Goal: Check status: Check status

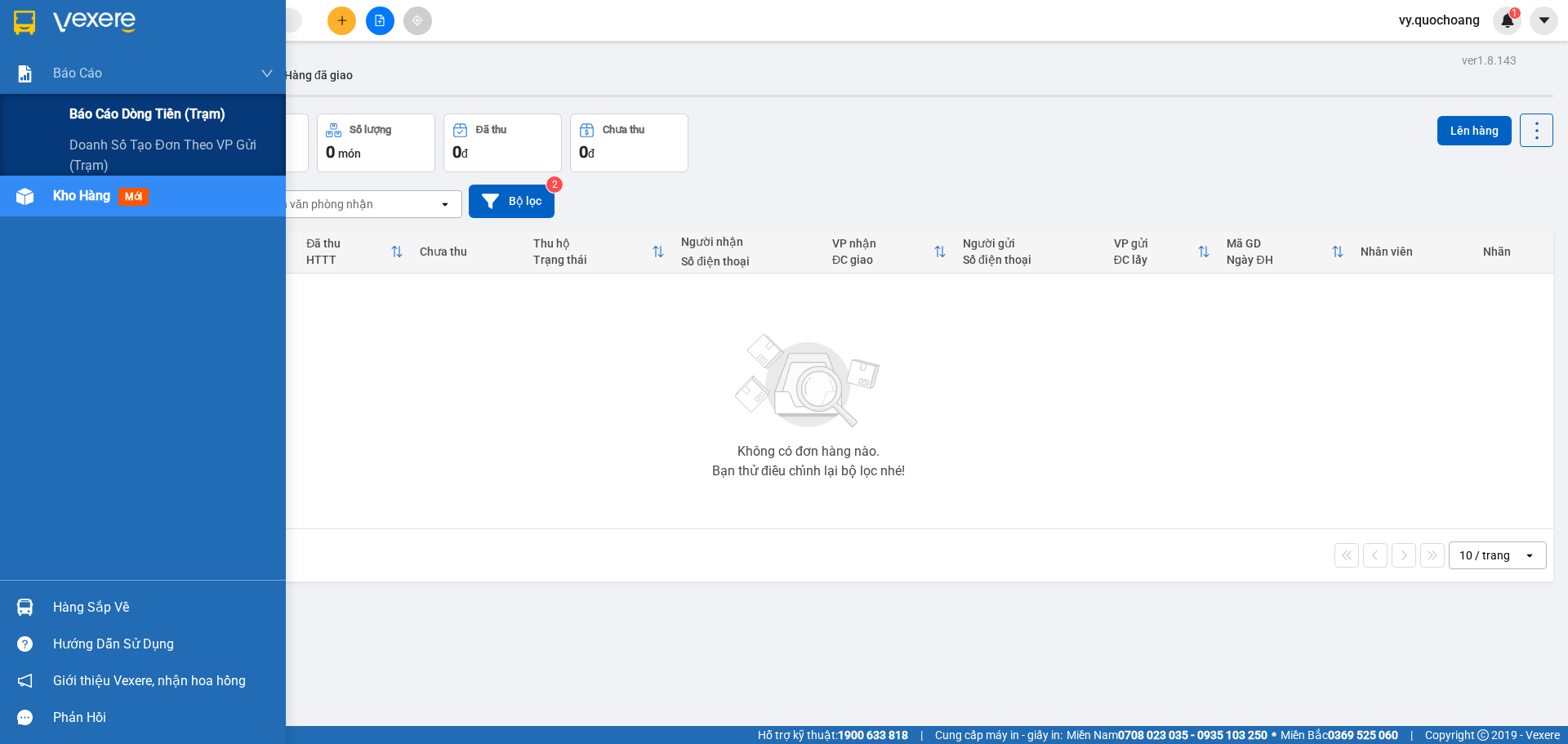
click at [124, 130] on div "Báo cáo dòng tiền (trạm)" at bounding box center [171, 114] width 204 height 41
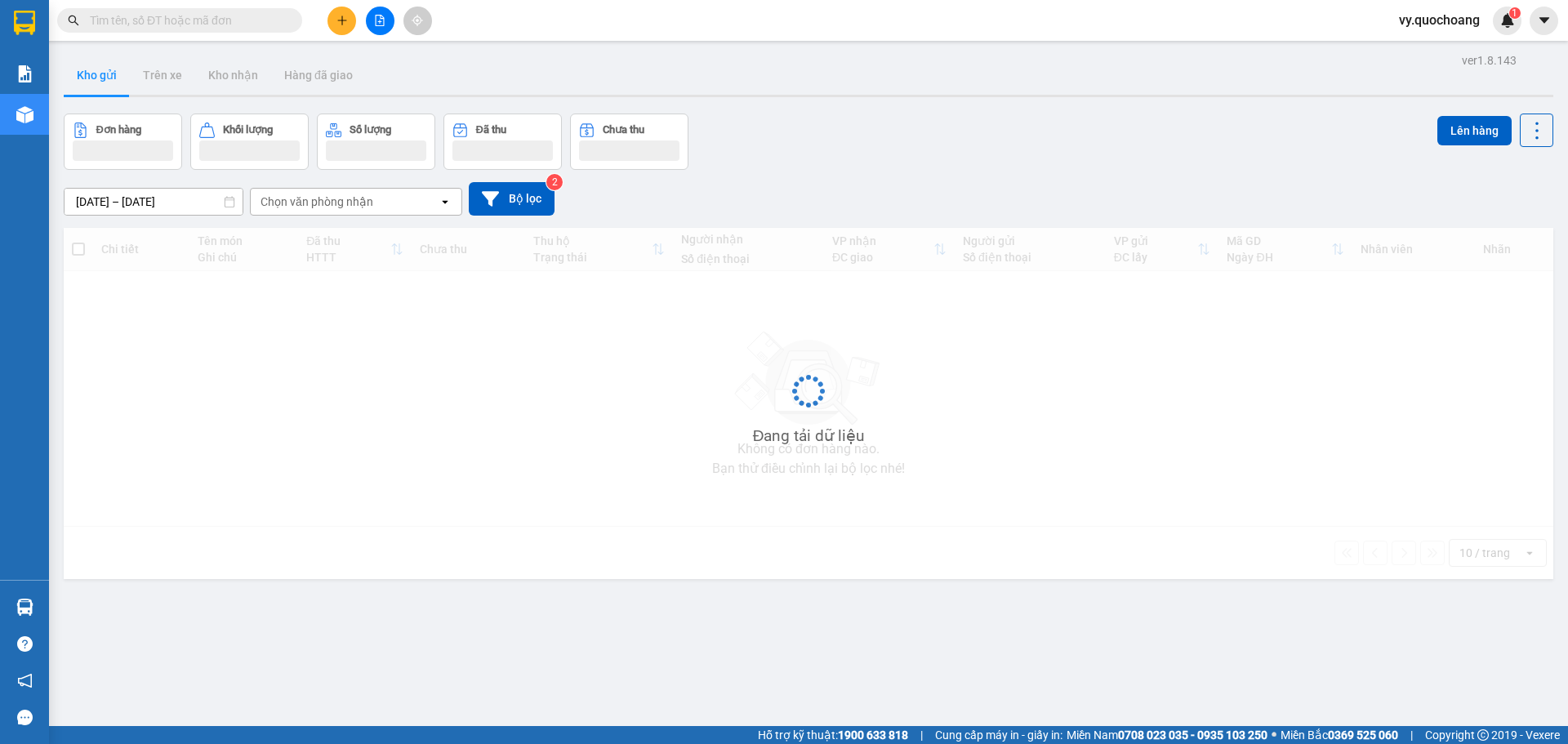
click at [229, 8] on span at bounding box center [180, 20] width 245 height 24
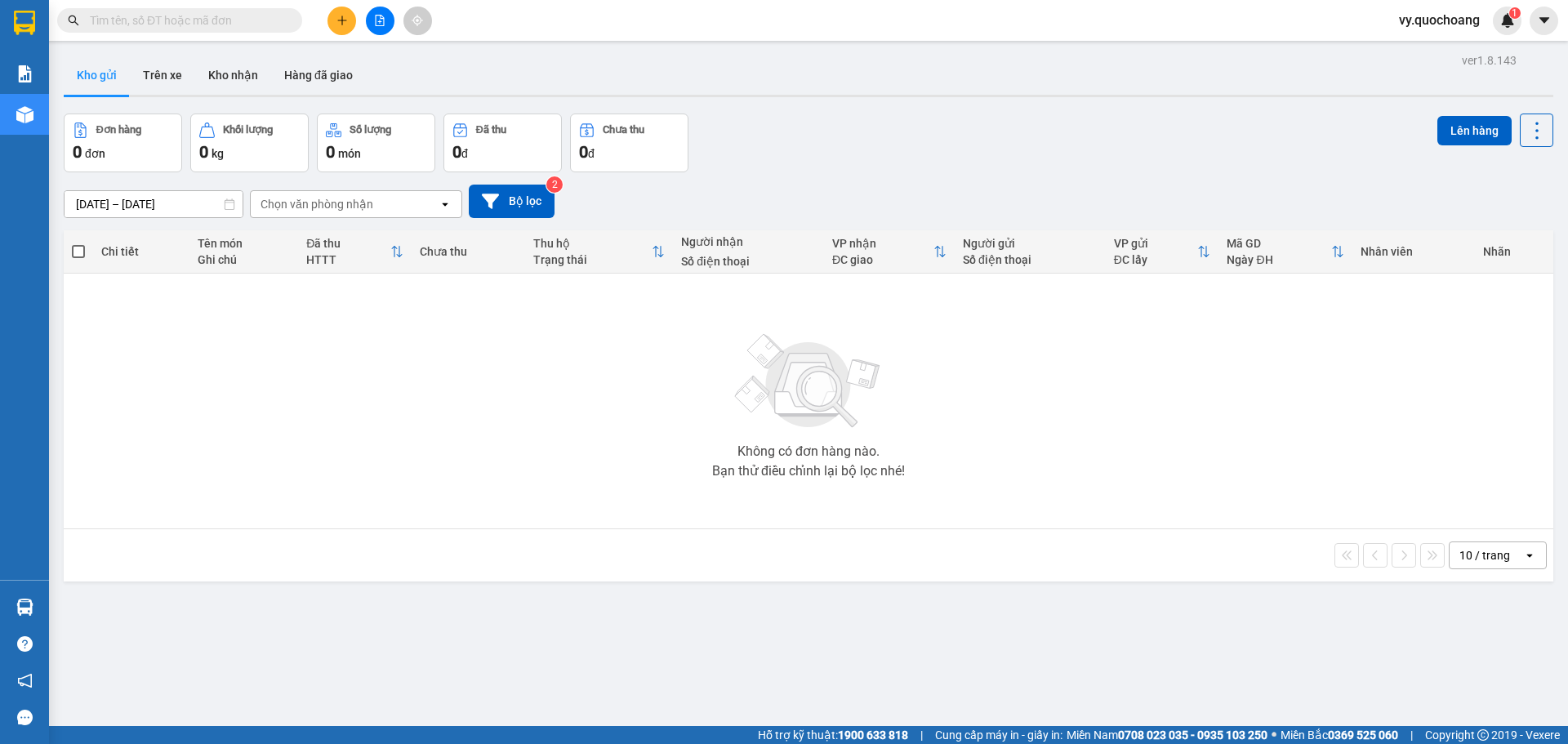
click at [229, 16] on input "text" at bounding box center [186, 21] width 193 height 18
paste input "BXCL1209250022"
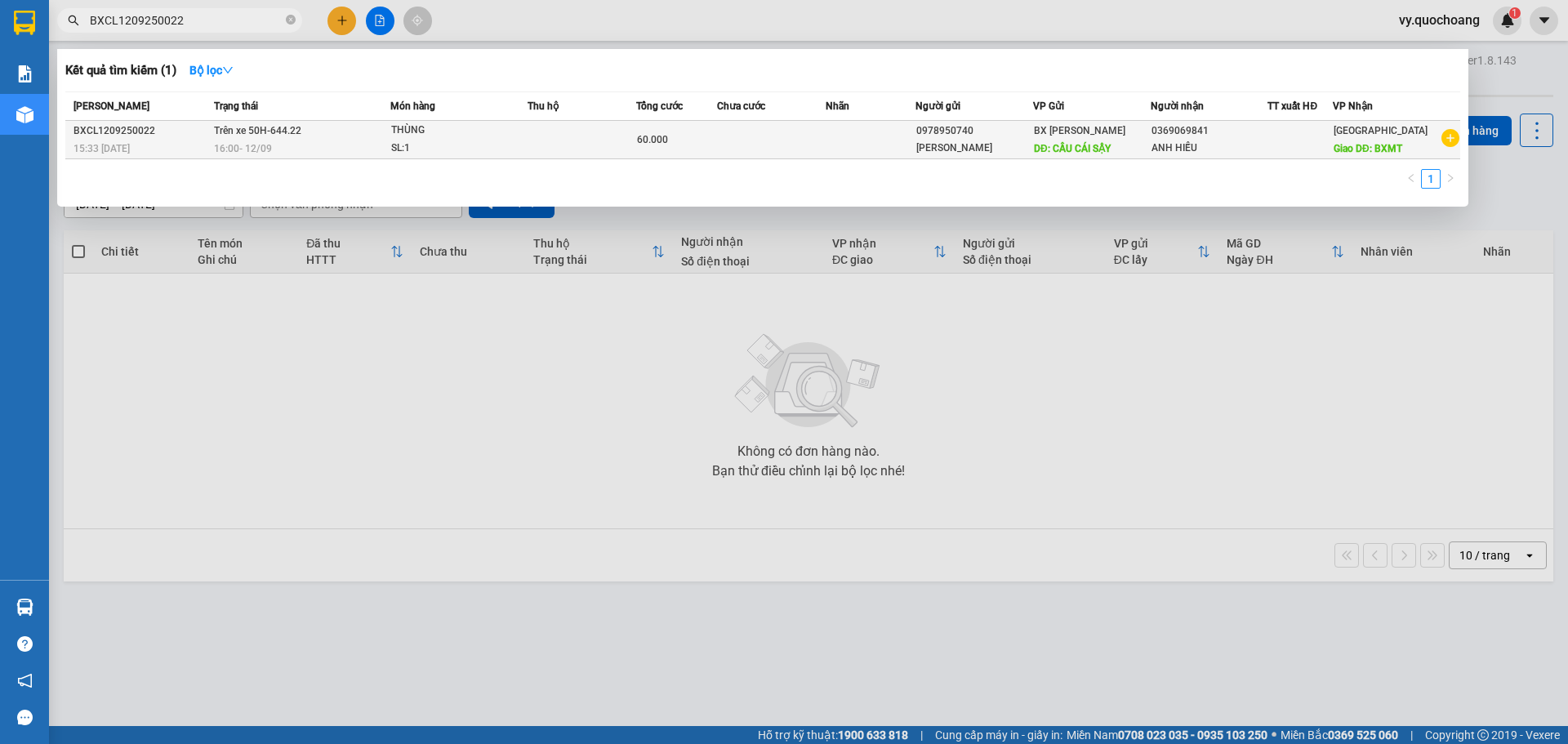
type input "BXCL1209250022"
click at [350, 134] on td "Trên xe 50H-644.22 16:00 [DATE]" at bounding box center [299, 140] width 181 height 38
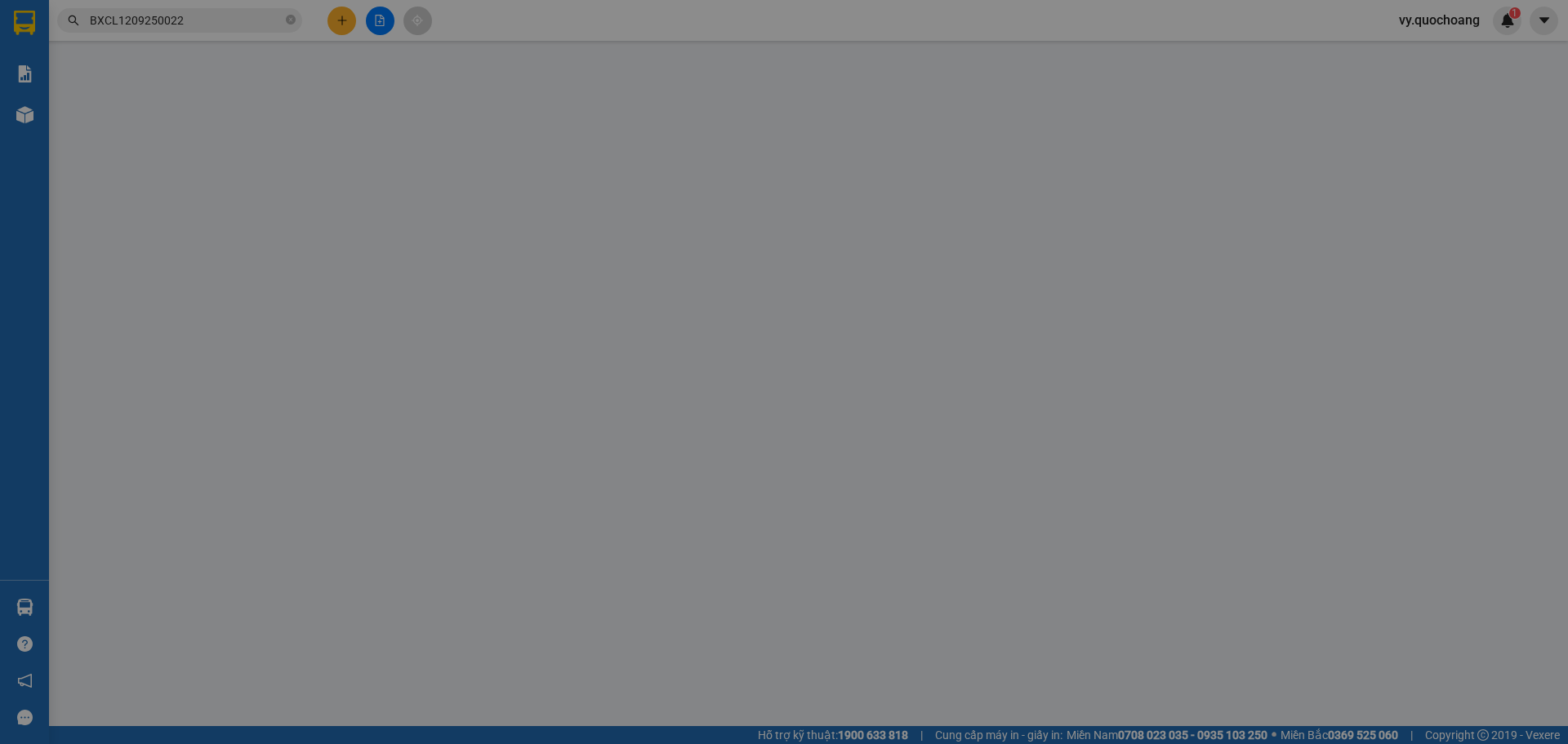
type input "0978950740"
type input "[PERSON_NAME]"
type input "CẦU CÁI SẬY"
type input "0369069841"
type input "ANH HIẾU"
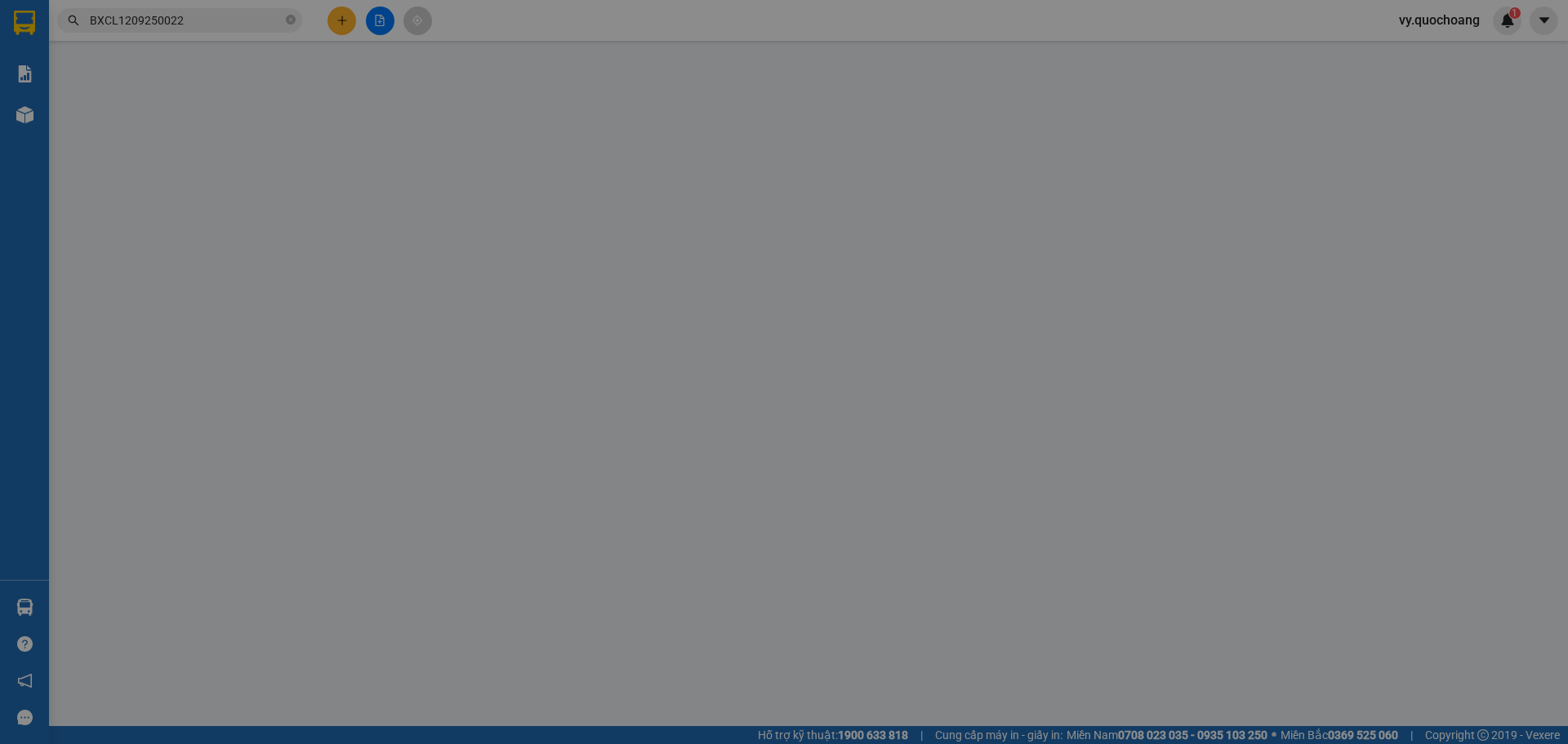
type input "BXMT"
type input "60.000"
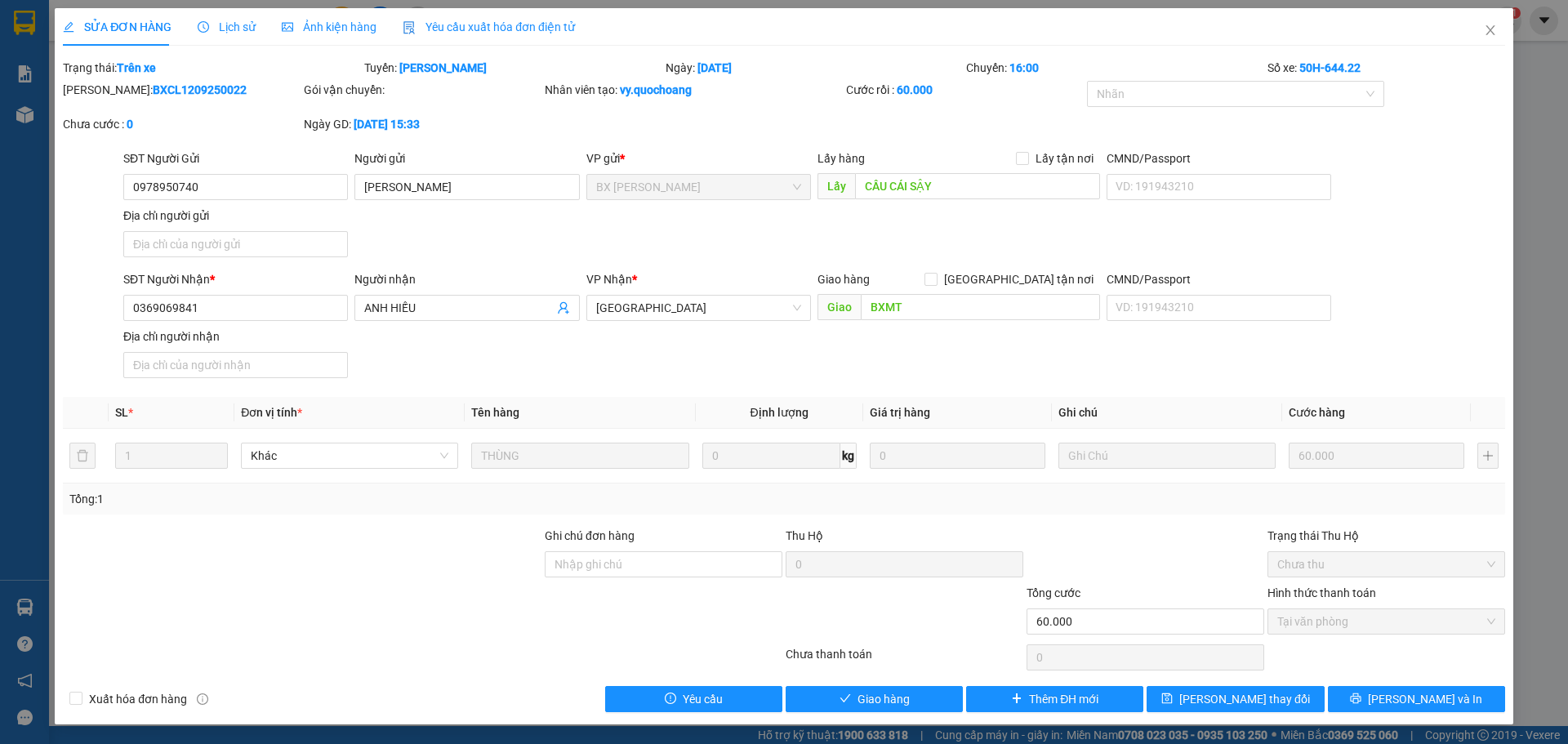
click at [228, 23] on span "Lịch sử" at bounding box center [227, 27] width 58 height 13
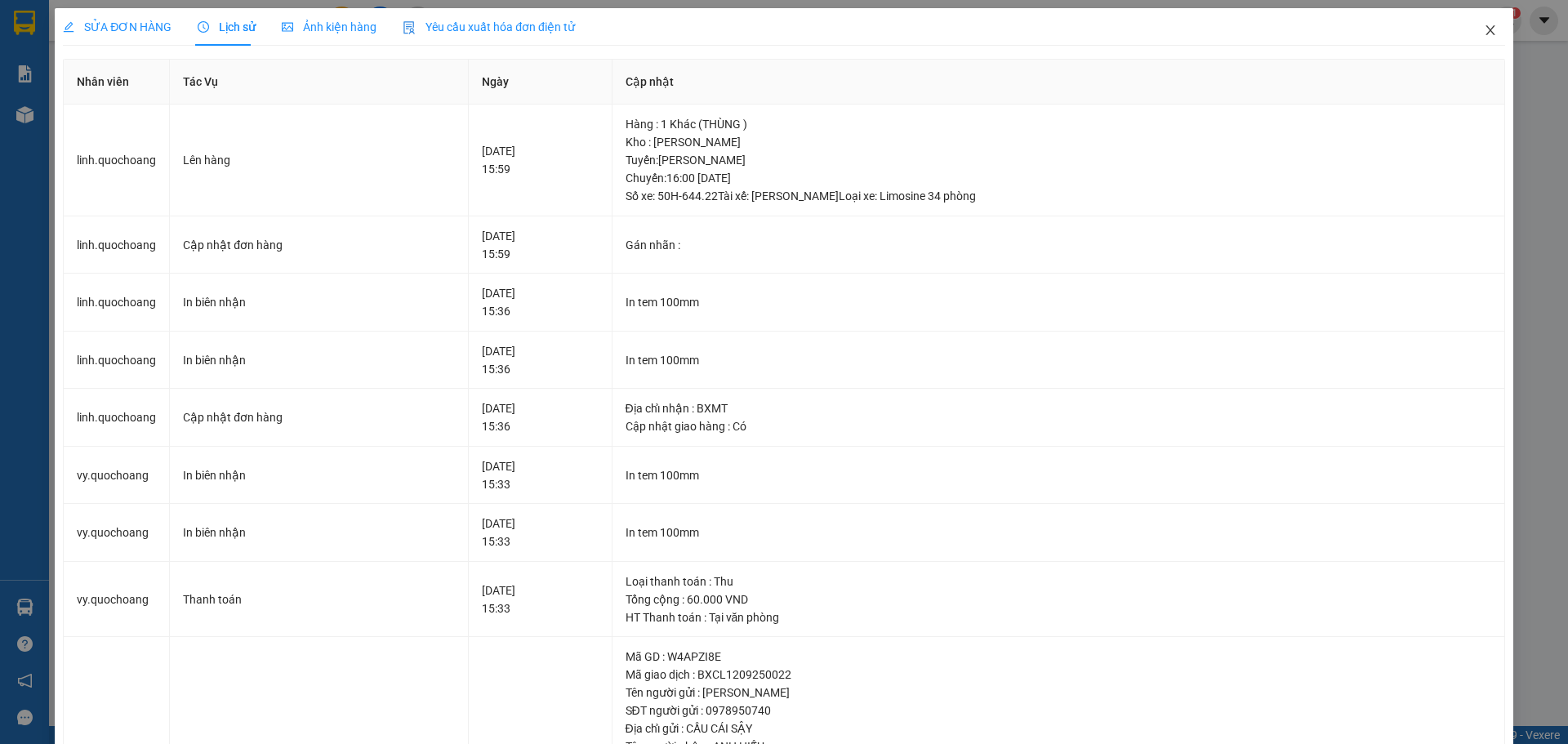
click at [1484, 28] on icon "close" at bounding box center [1491, 30] width 13 height 13
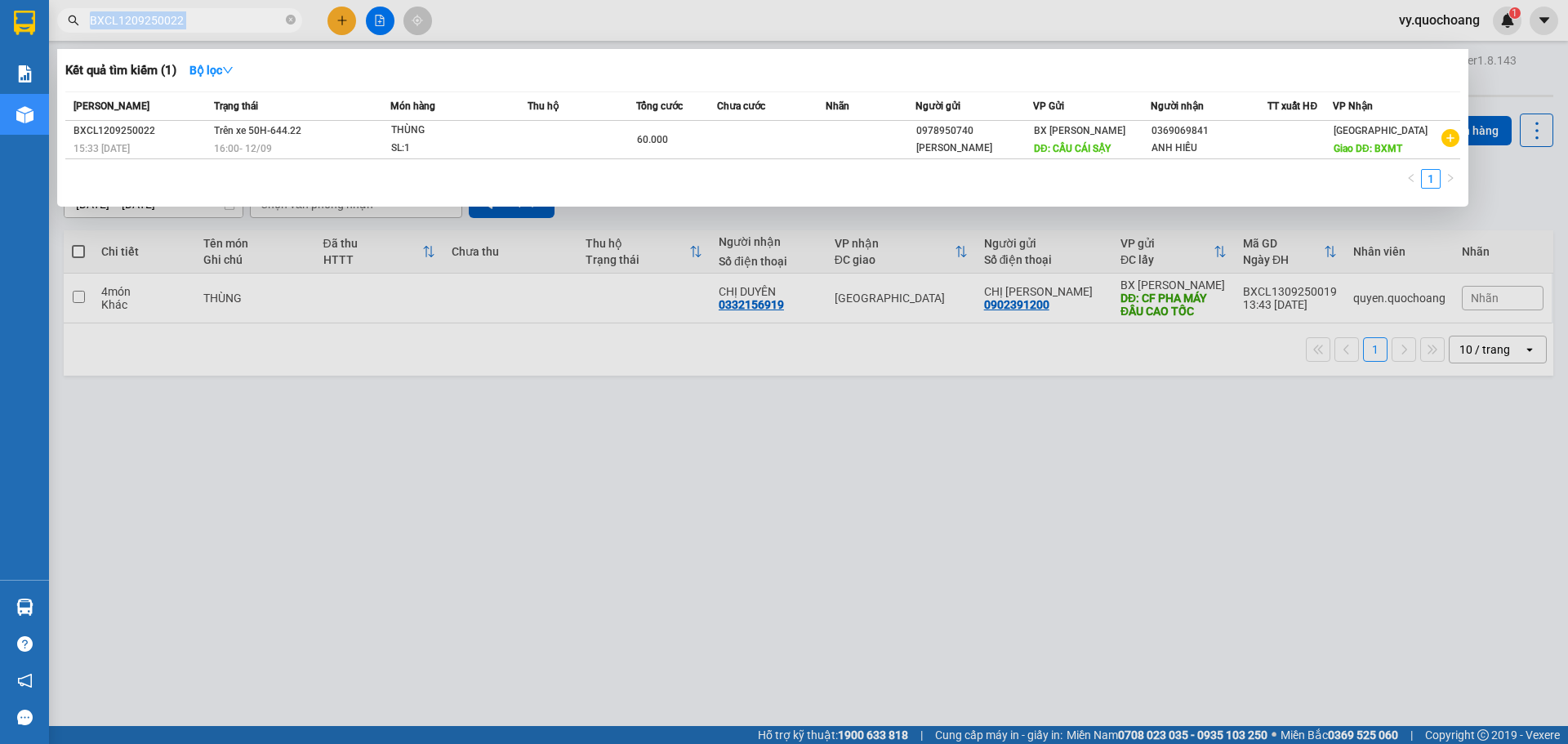
click at [285, 21] on span "BXCL1209250022" at bounding box center [180, 20] width 245 height 24
click at [292, 22] on icon "close-circle" at bounding box center [291, 20] width 10 height 10
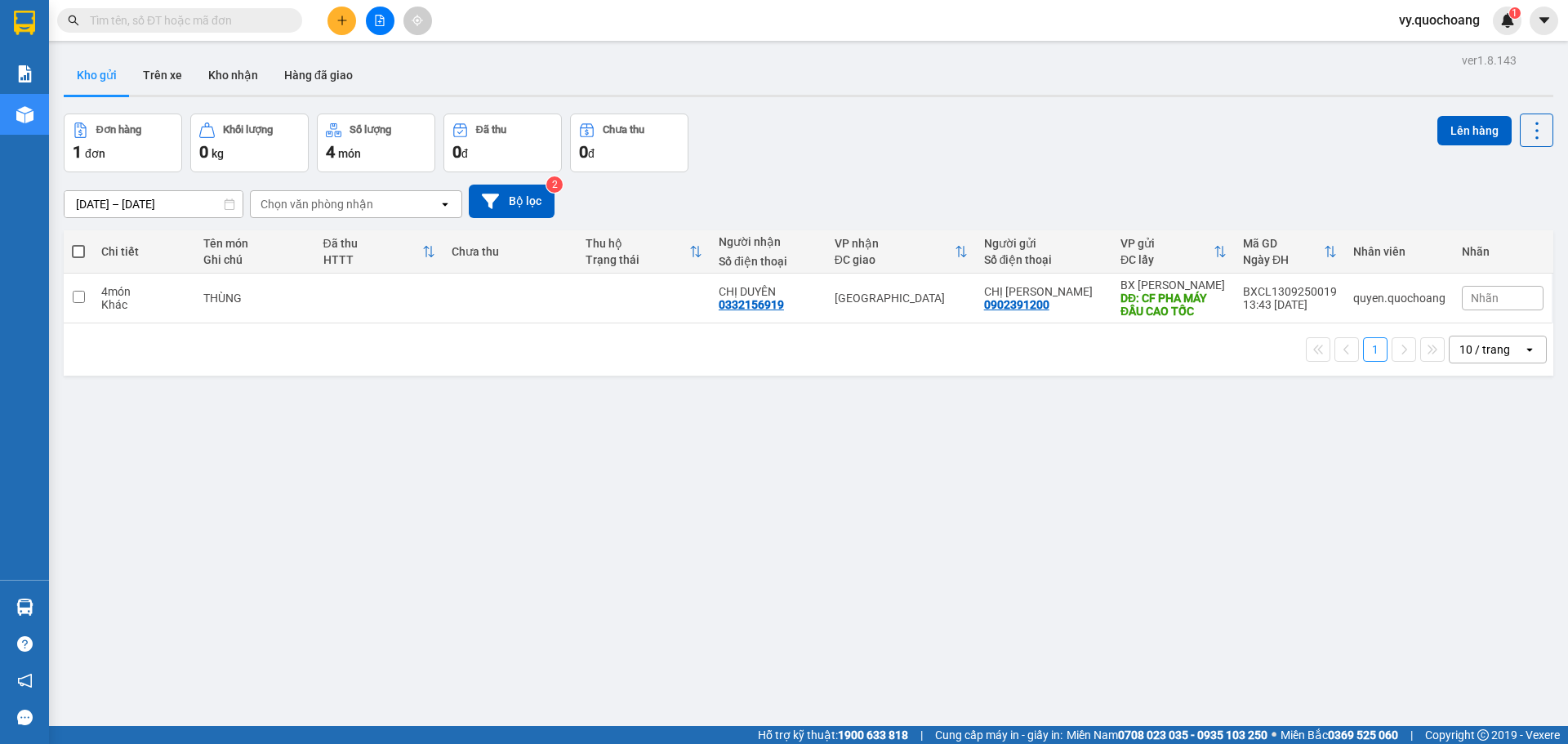
click at [247, 27] on input "text" at bounding box center [186, 21] width 193 height 18
paste input "BXCL1209250014"
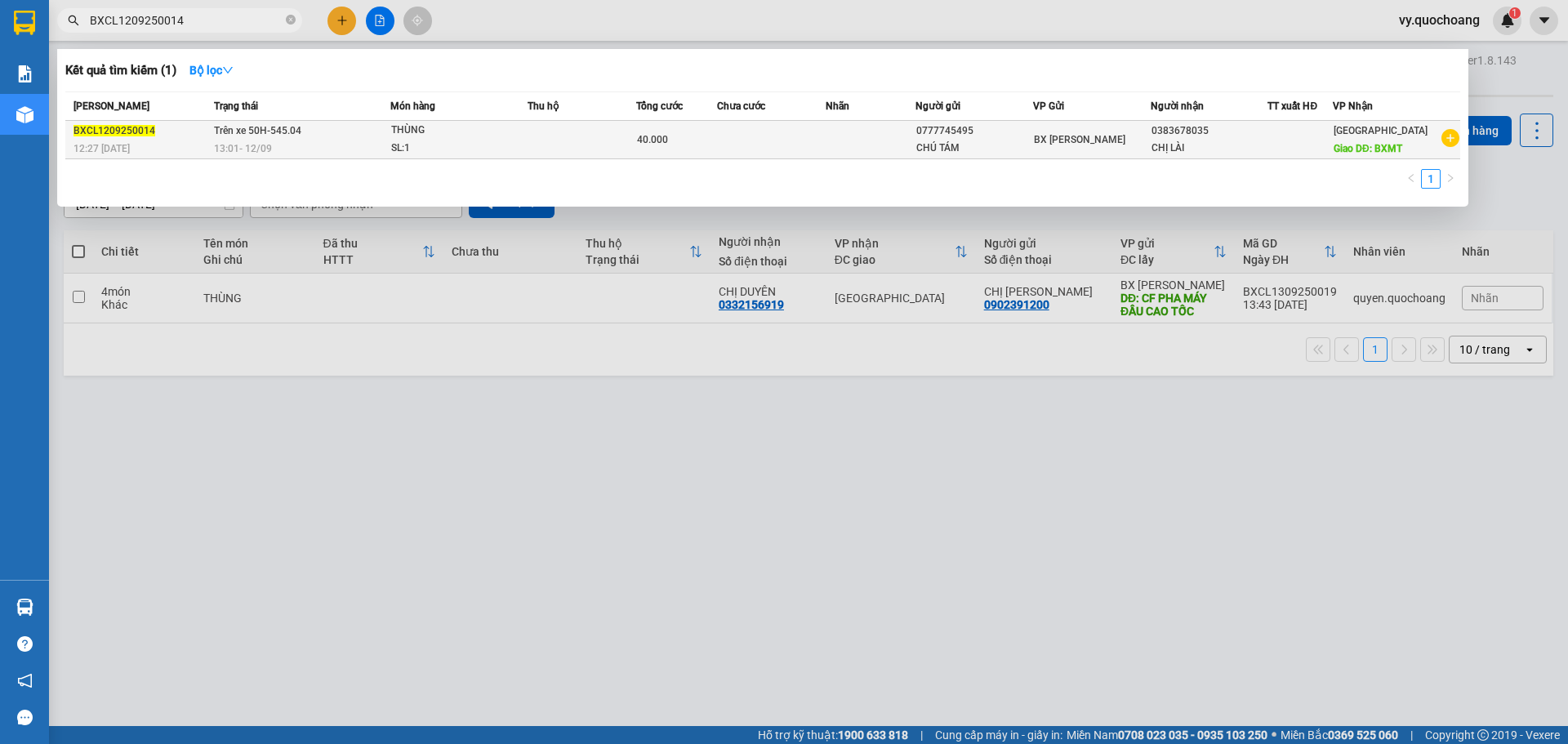
type input "BXCL1209250014"
click at [402, 140] on div "SL: 1" at bounding box center [452, 149] width 122 height 18
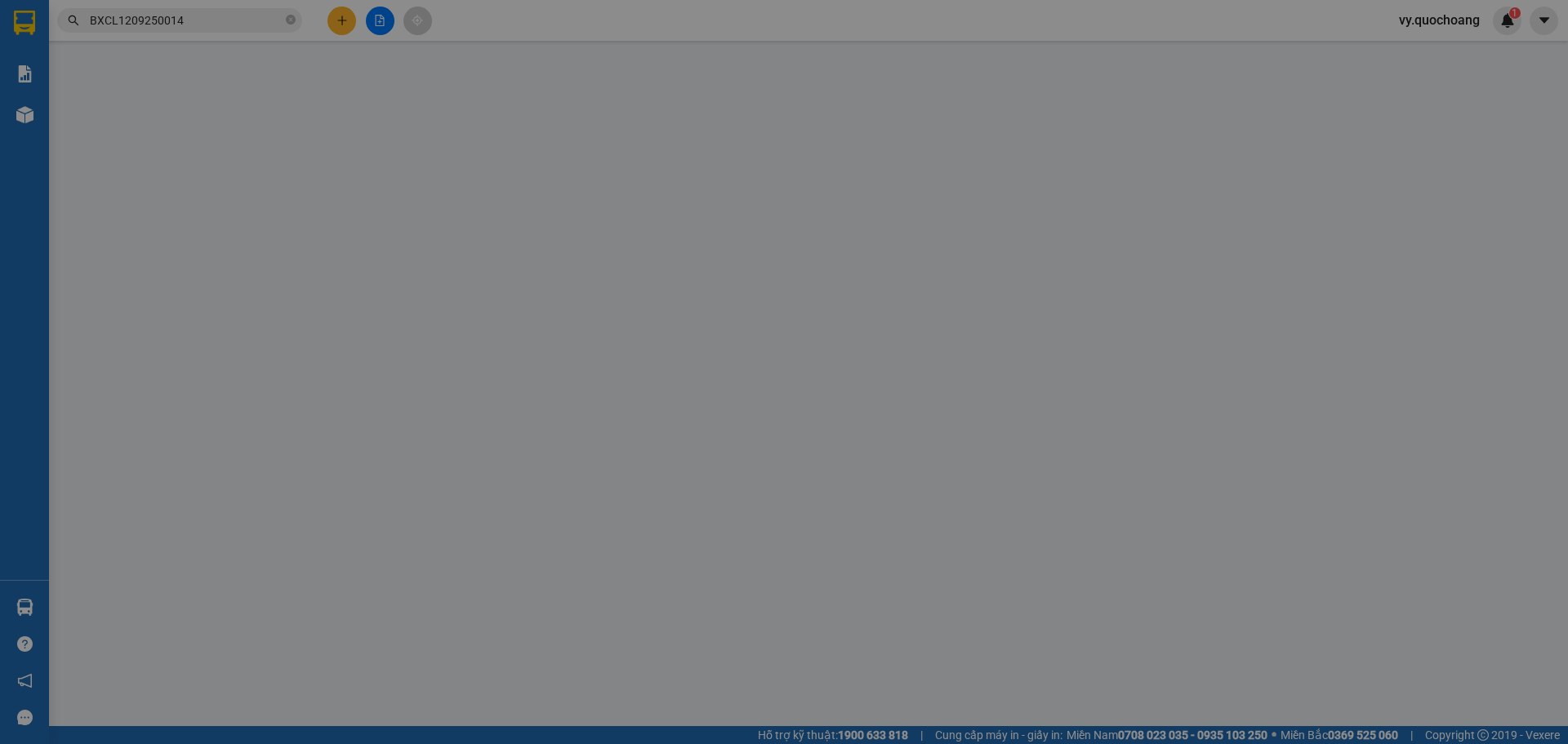
type input "0777745495"
type input "CHÚ TÁM"
type input "0383678035"
type input "CHỊ LÀI"
type input "BXMT"
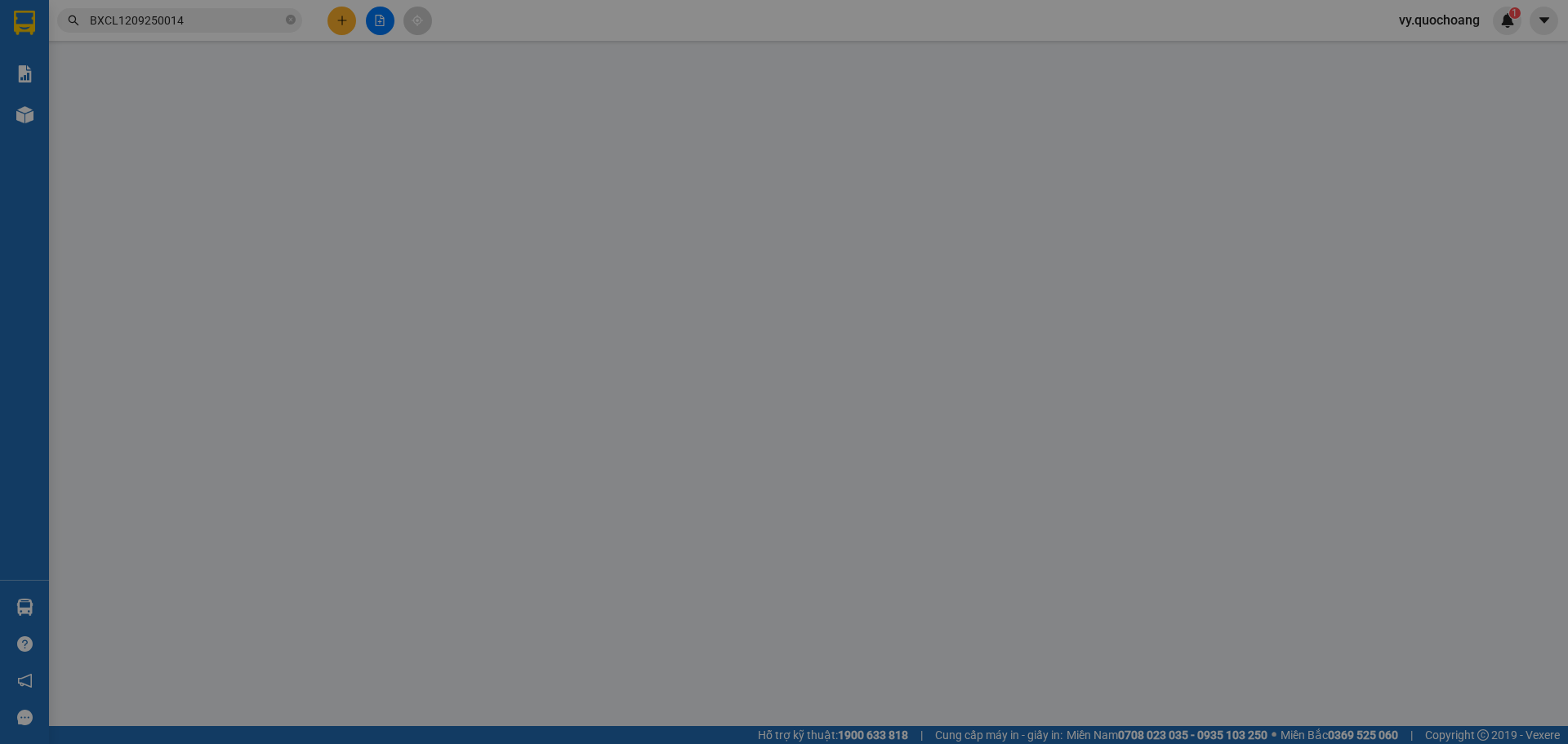
type input "40.000"
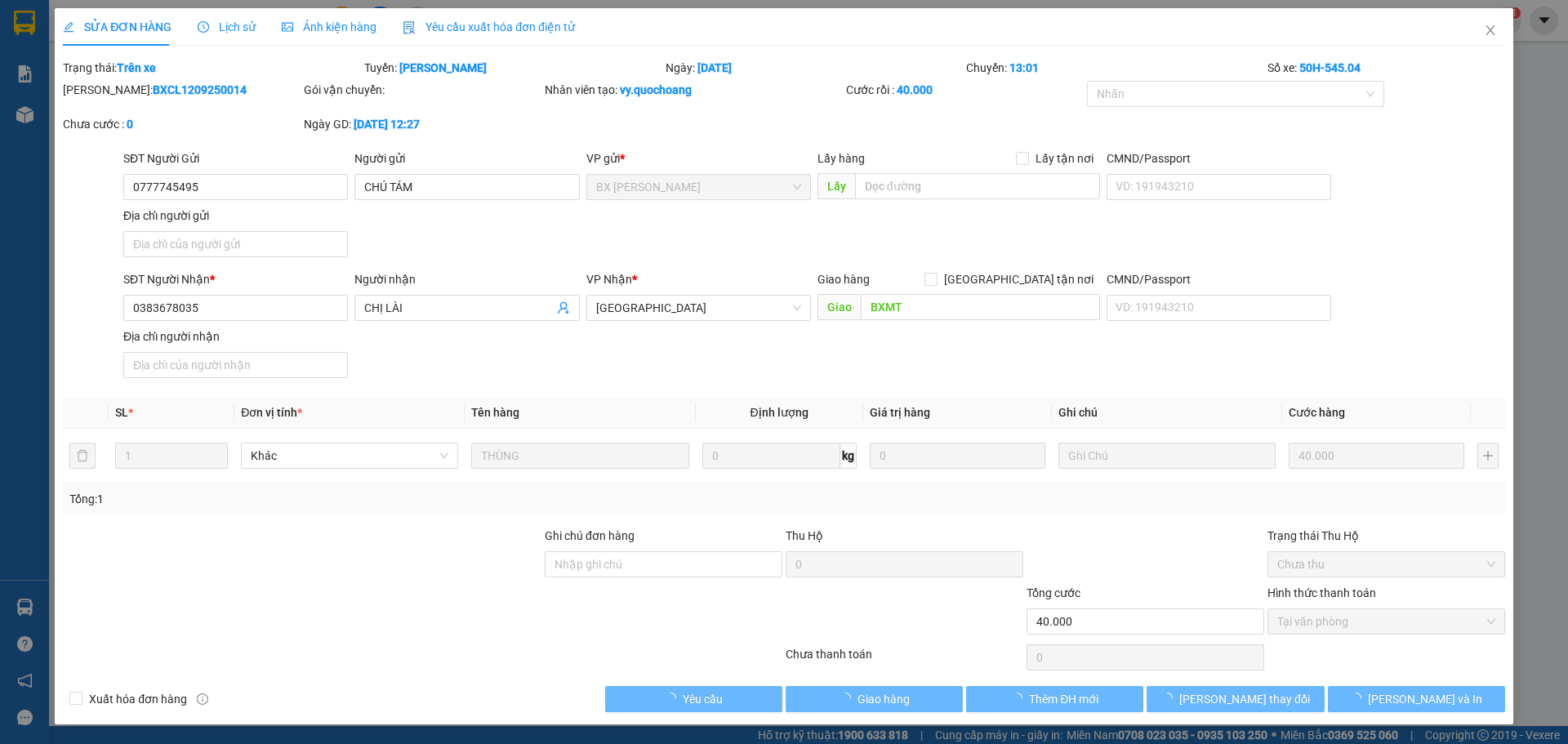
click at [245, 30] on span "Lịch sử" at bounding box center [227, 27] width 58 height 13
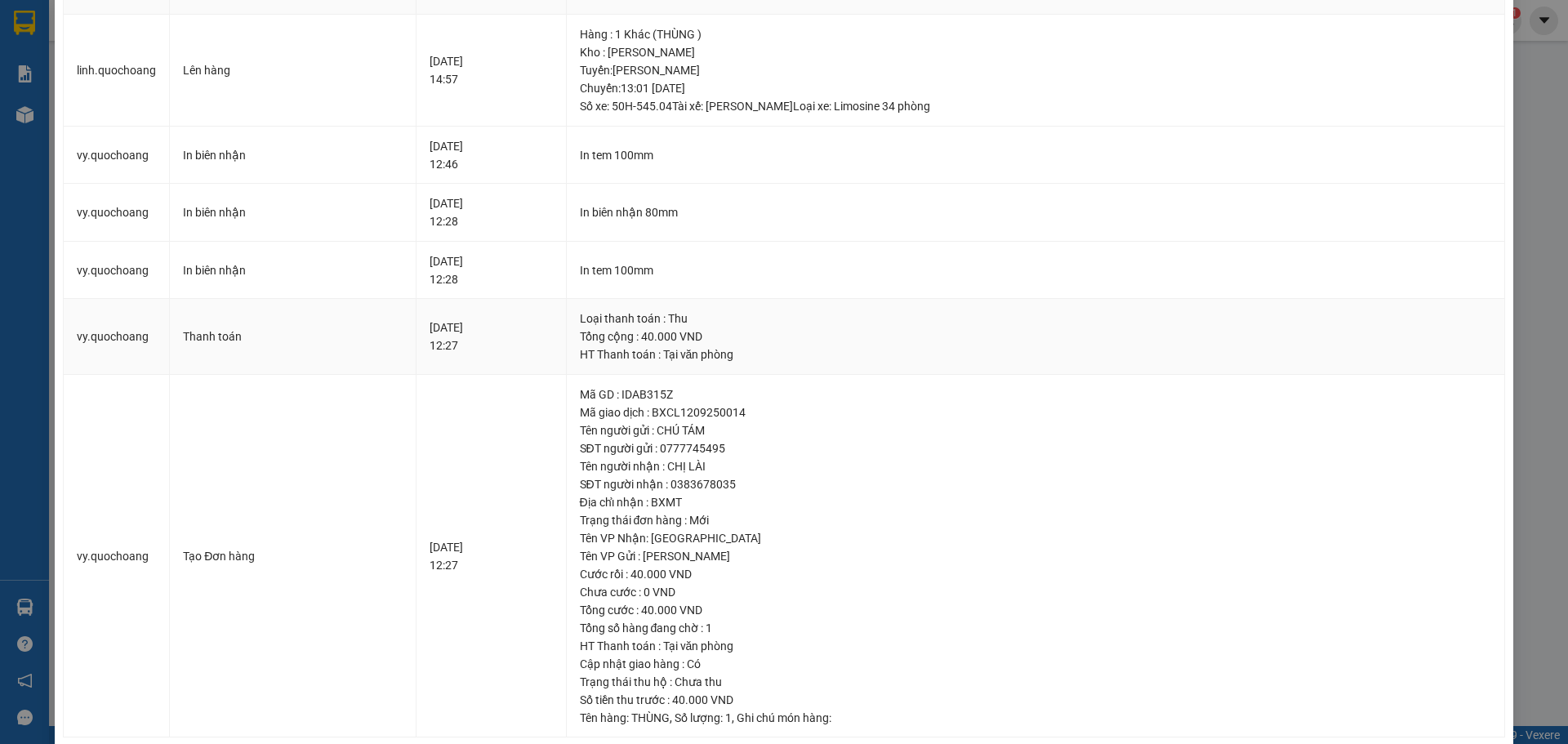
scroll to position [115, 0]
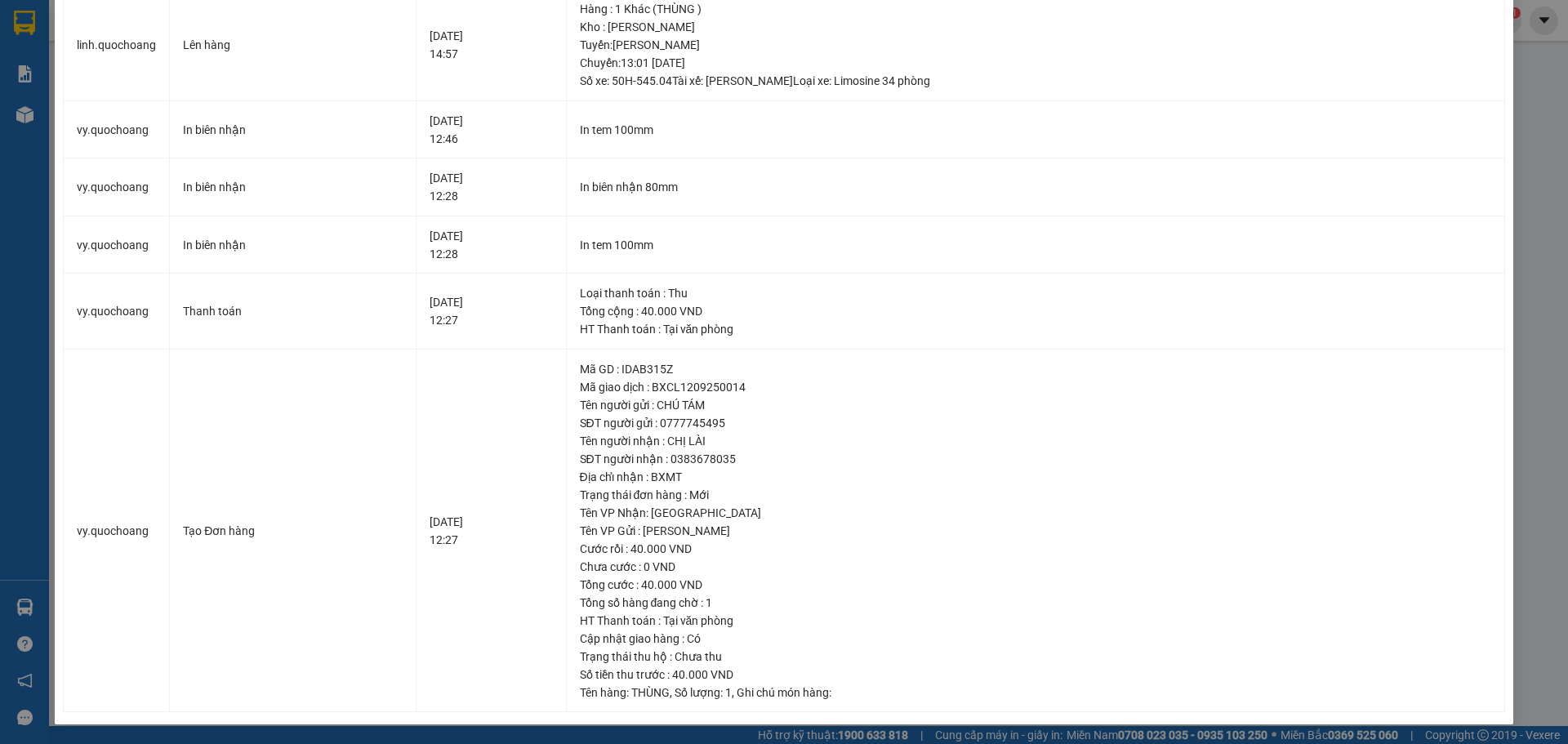
click at [1520, 506] on div "SỬA ĐƠN HÀNG Lịch sử Ảnh kiện hàng Yêu cầu xuất hóa đơn điện tử Total Paid Fee …" at bounding box center [784, 372] width 1568 height 744
click at [1519, 362] on div "SỬA ĐƠN HÀNG Lịch sử Ảnh kiện hàng Yêu cầu xuất hóa đơn điện tử Total Paid Fee …" at bounding box center [784, 372] width 1568 height 744
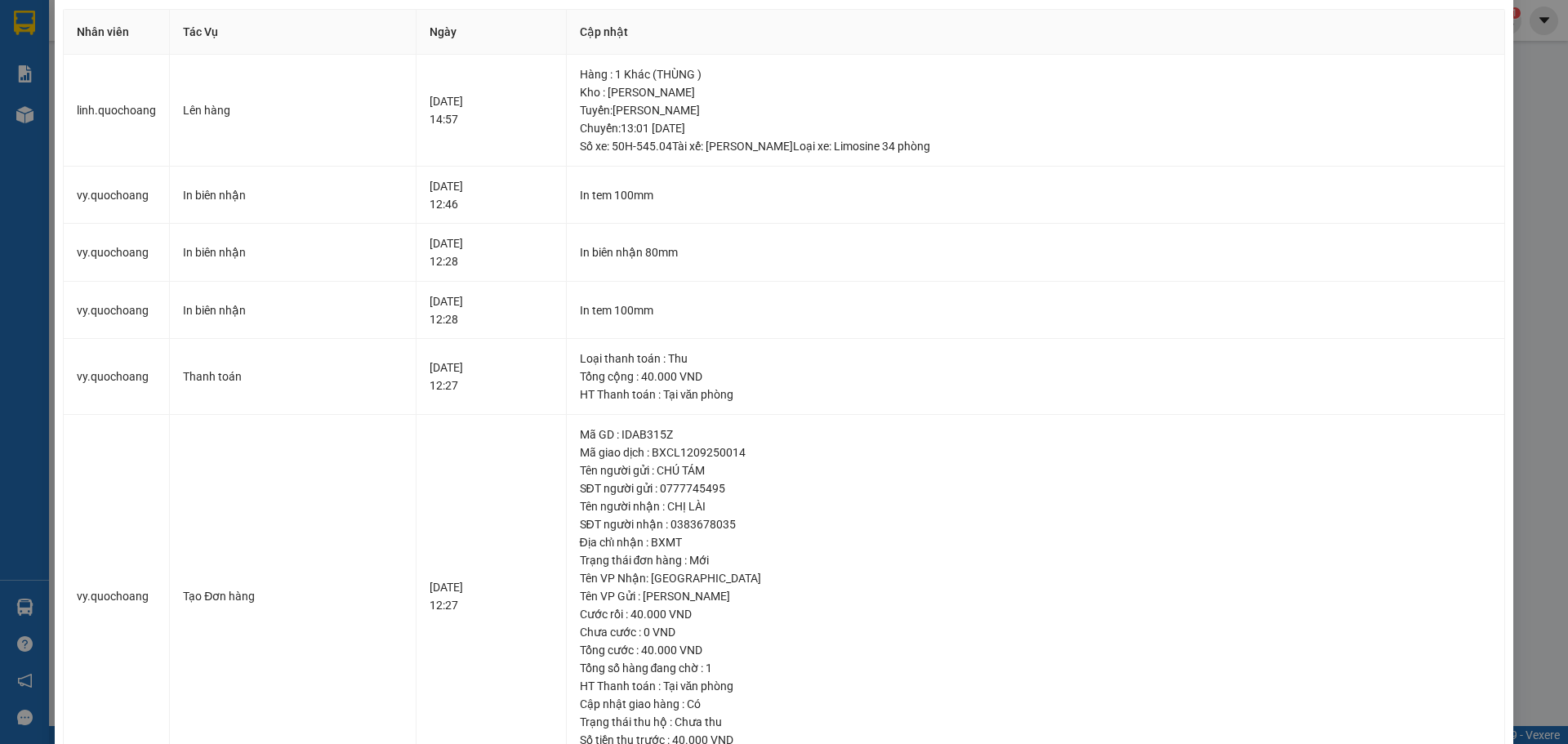
scroll to position [0, 0]
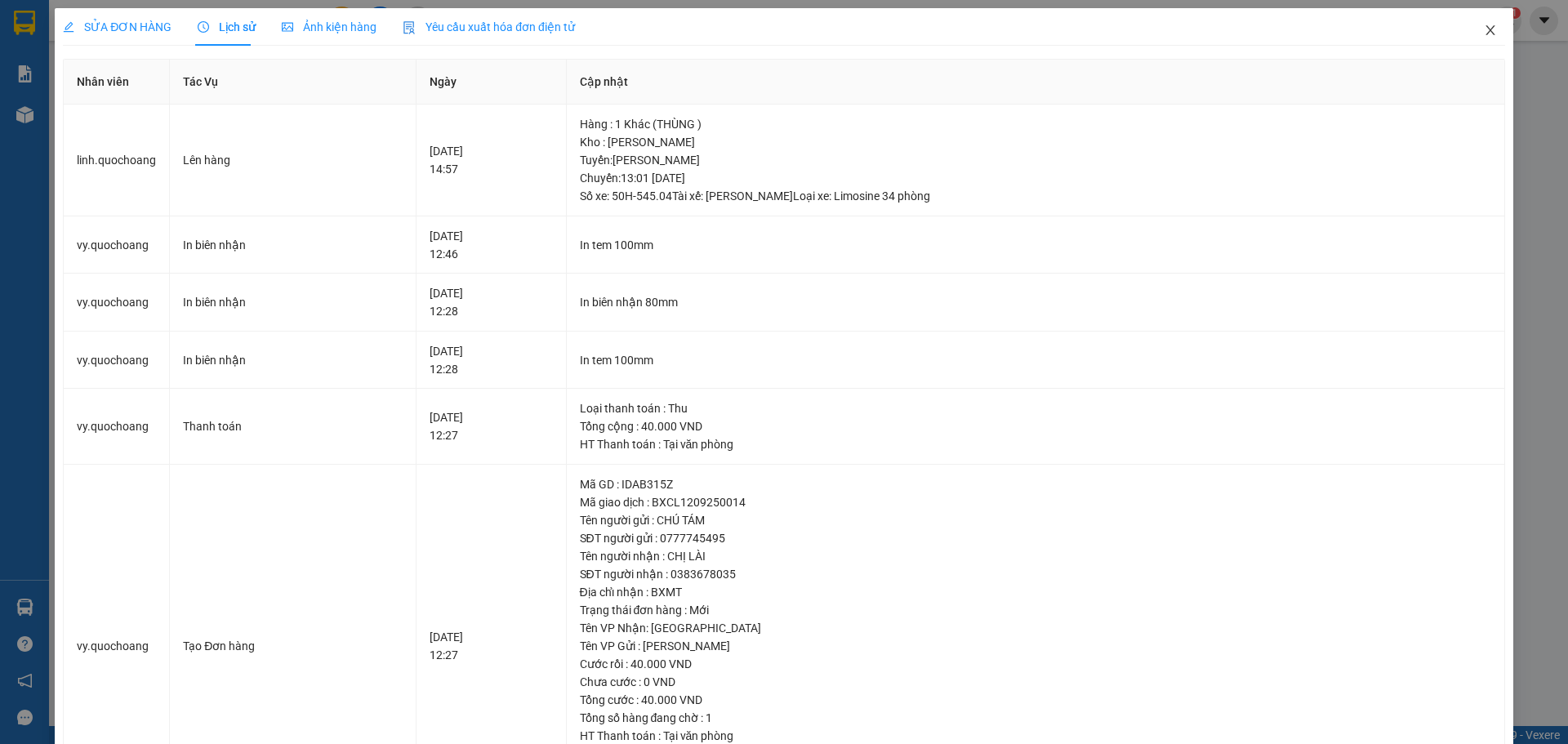
click at [1477, 22] on span "Close" at bounding box center [1491, 31] width 46 height 46
